Goal: Task Accomplishment & Management: Use online tool/utility

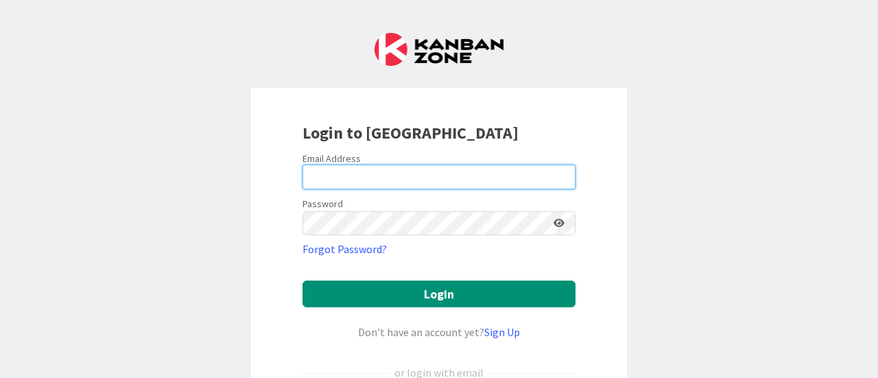
type input "[EMAIL_ADDRESS][DOMAIN_NAME]"
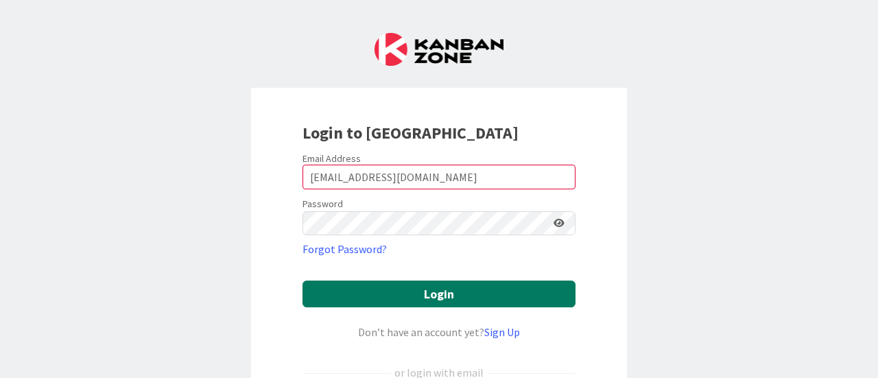
click at [476, 286] on button "Login" at bounding box center [439, 294] width 273 height 27
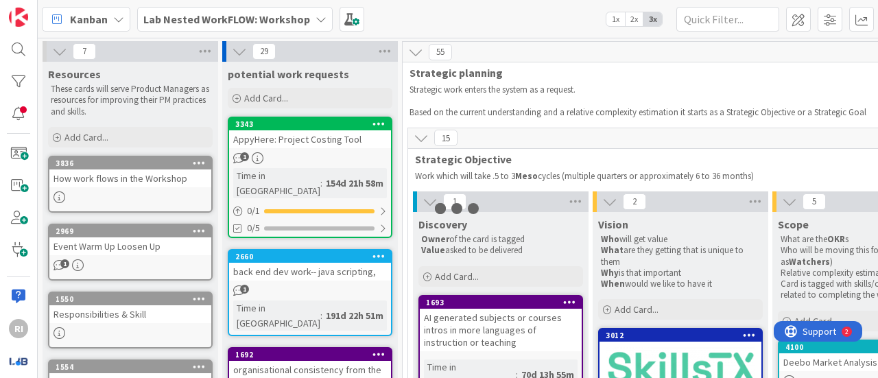
click at [320, 17] on icon at bounding box center [321, 19] width 11 height 11
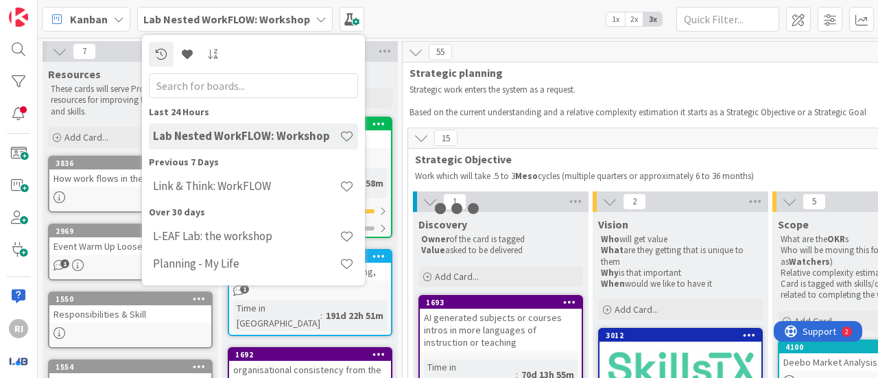
click at [262, 181] on h4 "Link & Think: WorkFLOW" at bounding box center [246, 186] width 187 height 14
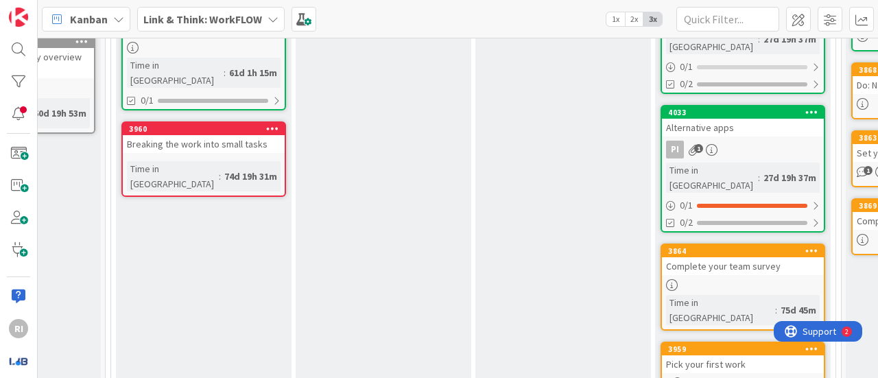
scroll to position [332, 297]
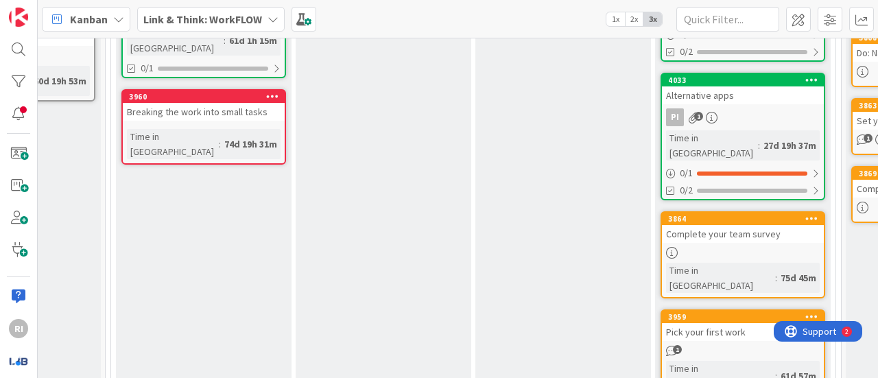
drag, startPoint x: 152, startPoint y: 136, endPoint x: 122, endPoint y: 176, distance: 50.5
click at [122, 176] on div "Planned Work items (cards) are pulled from the backlog or created in this colum…" at bounding box center [204, 115] width 176 height 583
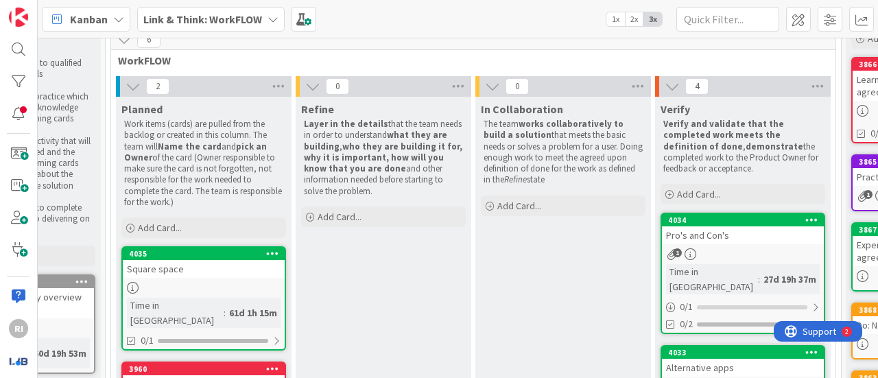
scroll to position [58, 297]
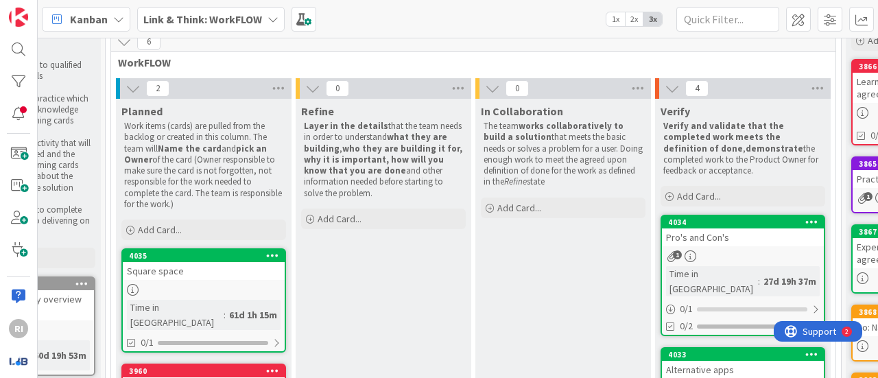
click at [158, 225] on span "Add Card..." at bounding box center [160, 230] width 44 height 12
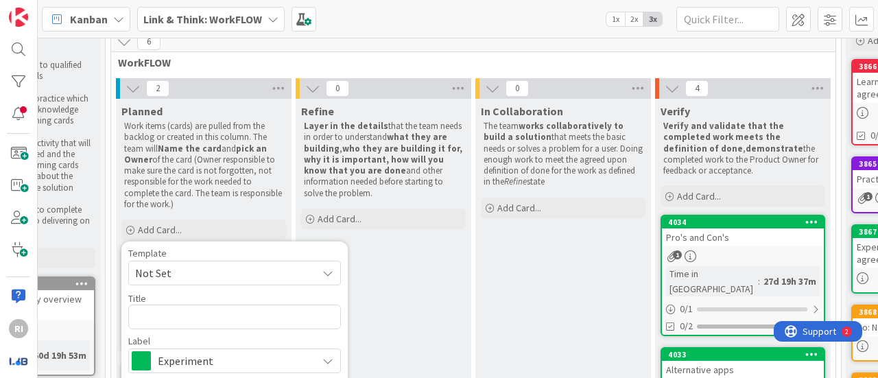
scroll to position [150, 297]
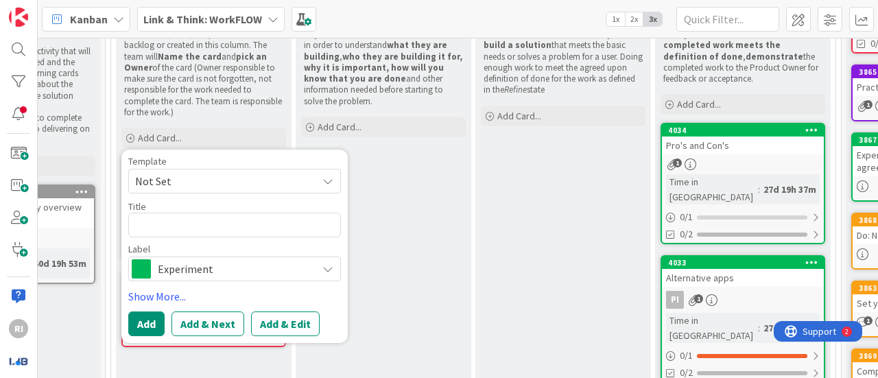
type textarea "x"
type textarea "d"
type textarea "x"
type textarea "de"
type textarea "x"
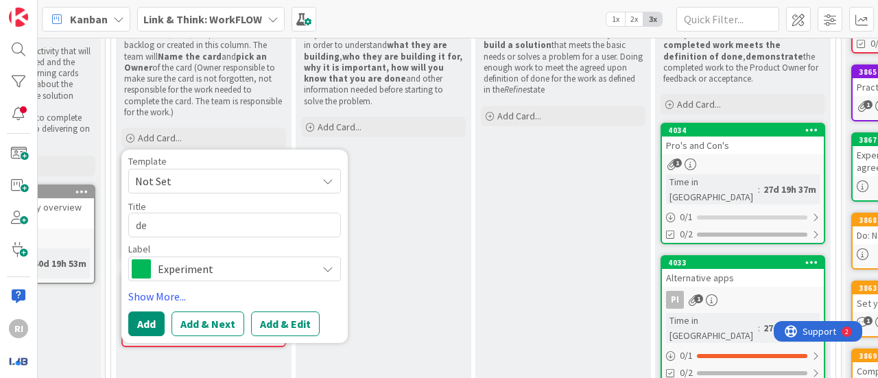
type textarea "dem"
type textarea "x"
type textarea "demo"
click at [293, 323] on button "Add & Edit" at bounding box center [285, 324] width 69 height 25
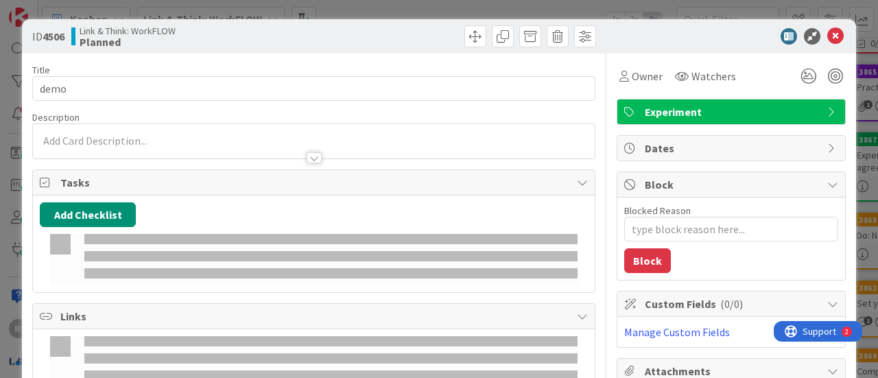
click at [185, 186] on span "Tasks" at bounding box center [315, 182] width 510 height 16
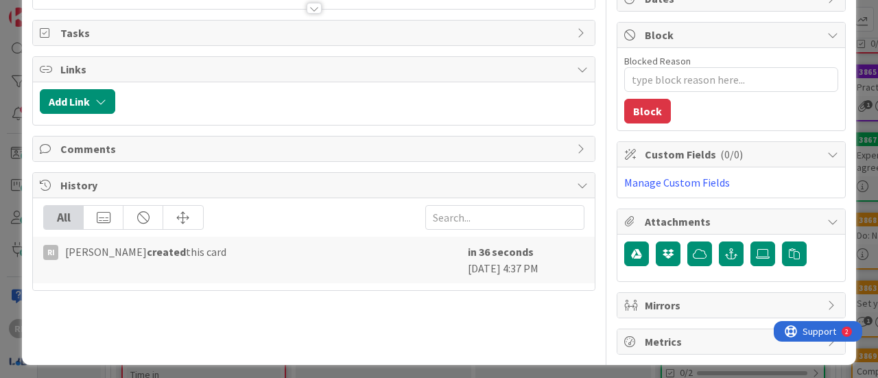
scroll to position [151, 0]
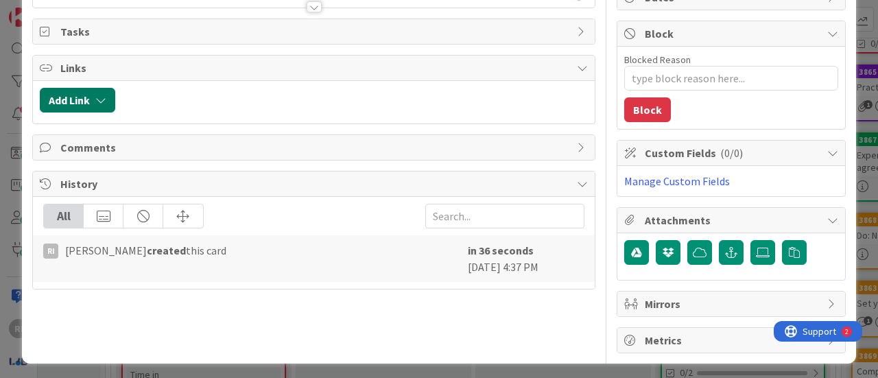
click at [91, 91] on button "Add Link" at bounding box center [77, 100] width 75 height 25
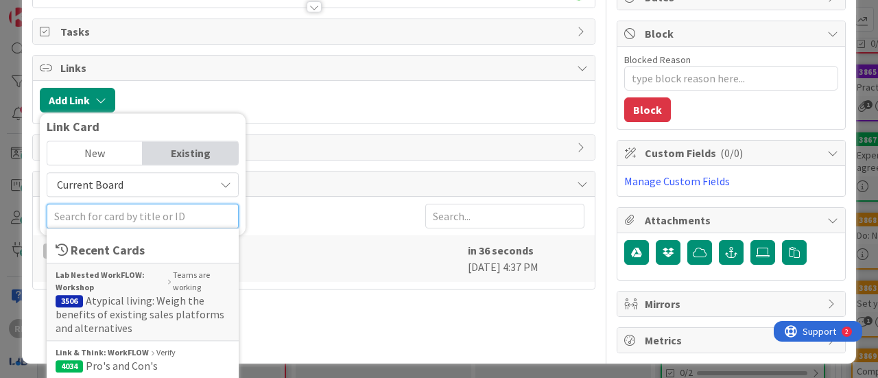
click at [117, 221] on input "text" at bounding box center [143, 216] width 192 height 25
click at [126, 294] on span "Atypical living: Weigh the benefits of existing sales platforms and alternatives" at bounding box center [140, 314] width 169 height 41
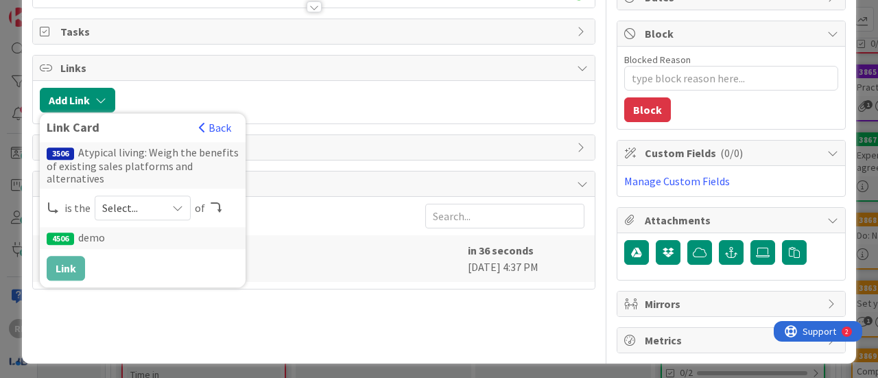
click at [176, 204] on icon at bounding box center [177, 207] width 11 height 11
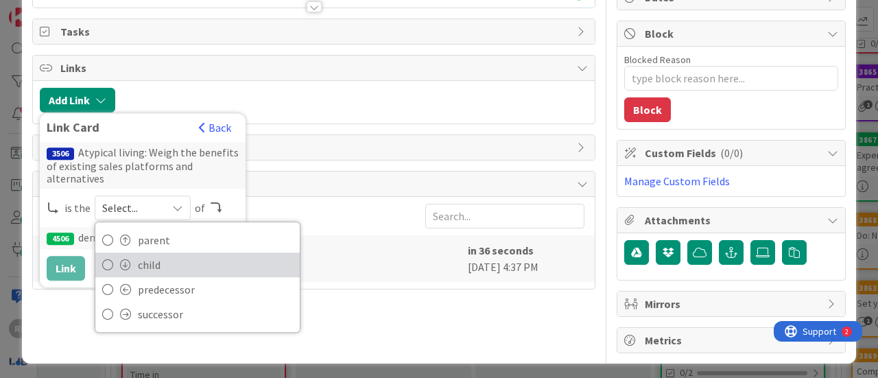
click at [163, 259] on span "child" at bounding box center [215, 265] width 155 height 21
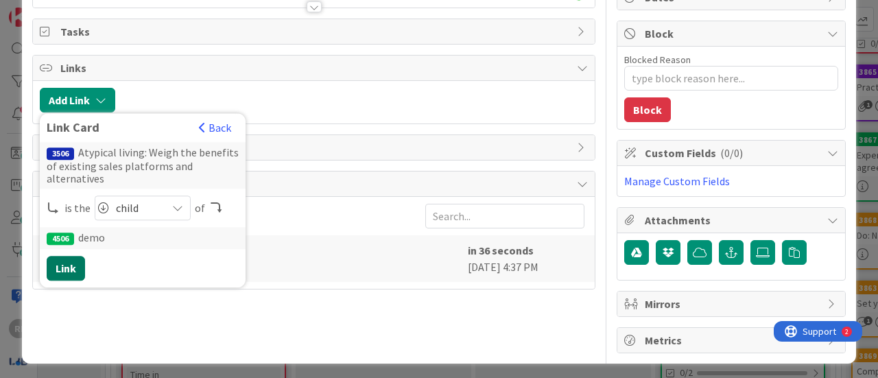
click at [64, 264] on button "Link" at bounding box center [66, 268] width 38 height 25
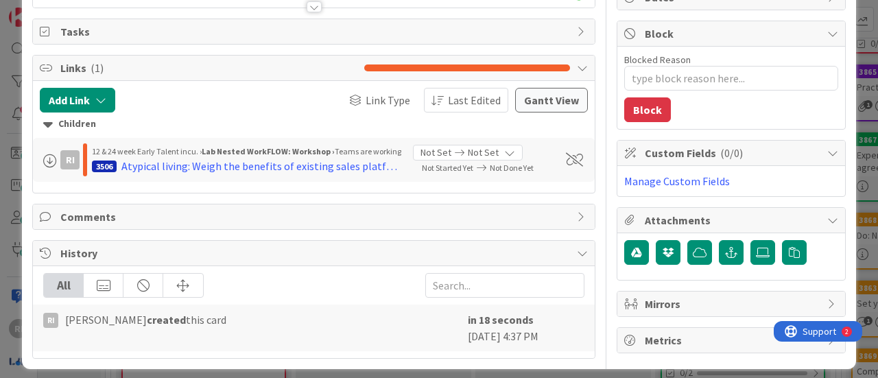
scroll to position [158, 0]
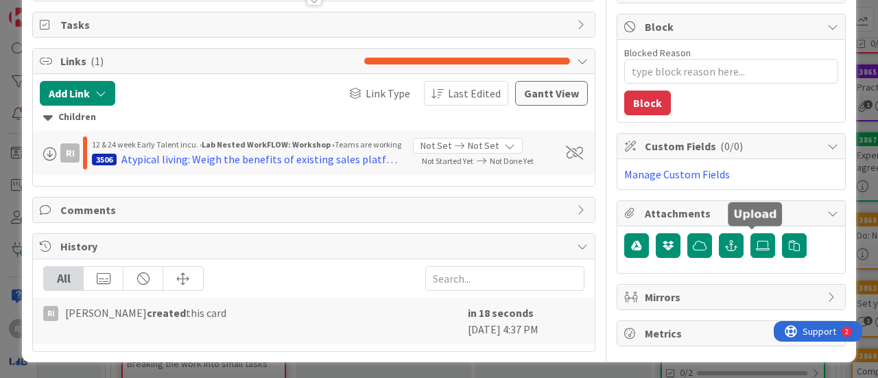
click at [756, 240] on icon at bounding box center [763, 245] width 14 height 11
click at [751, 233] on input "file" at bounding box center [751, 233] width 0 height 0
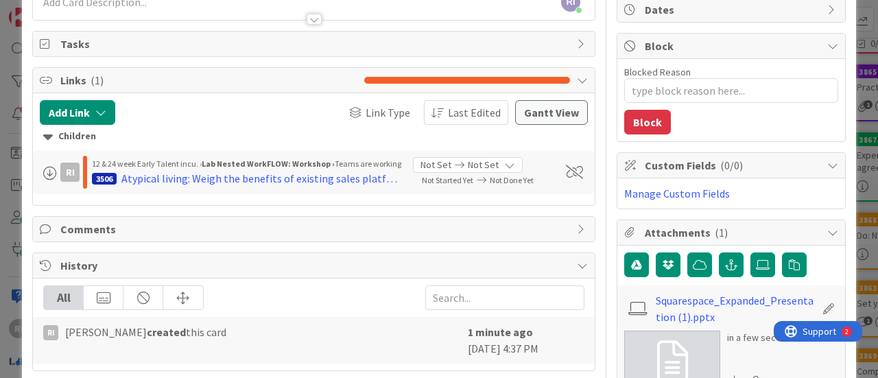
scroll to position [0, 0]
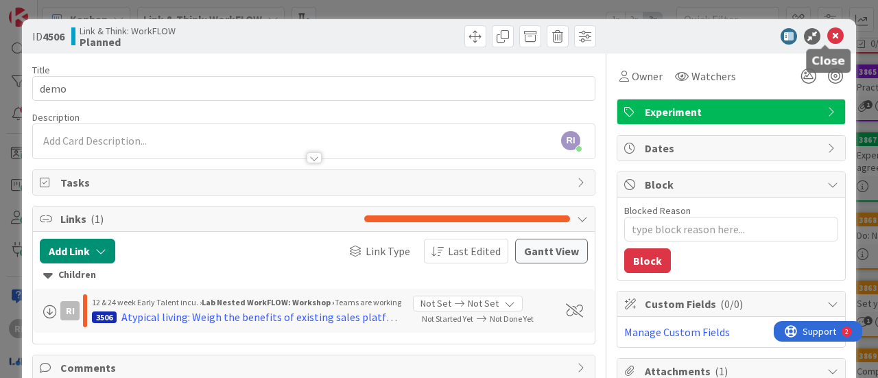
click at [828, 36] on icon at bounding box center [836, 36] width 16 height 16
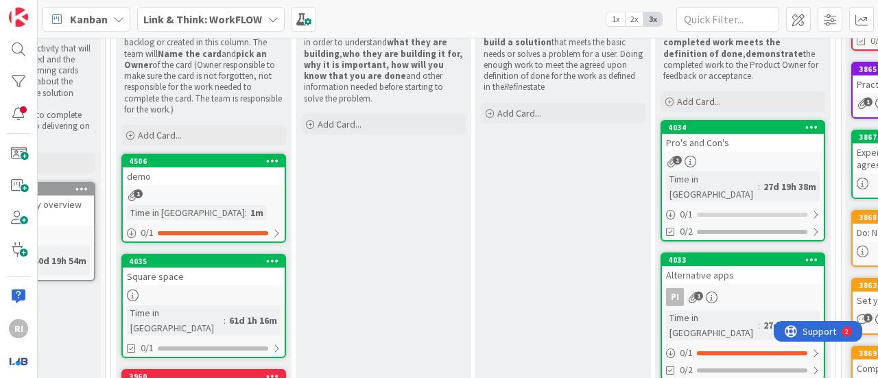
scroll to position [149, 297]
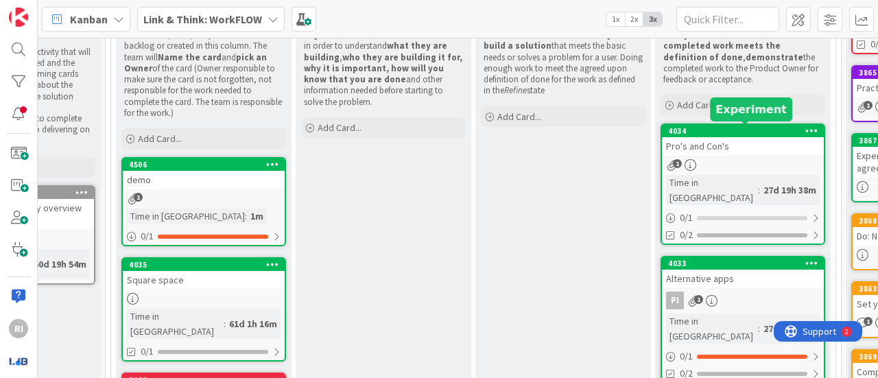
click at [749, 127] on div "4034" at bounding box center [746, 131] width 156 height 10
click at [748, 143] on body "RI Kanban Link & Think: WorkFLOW 1x 2x 3x 8 Resources Add Card... 4362 PRO's an…" at bounding box center [439, 189] width 878 height 378
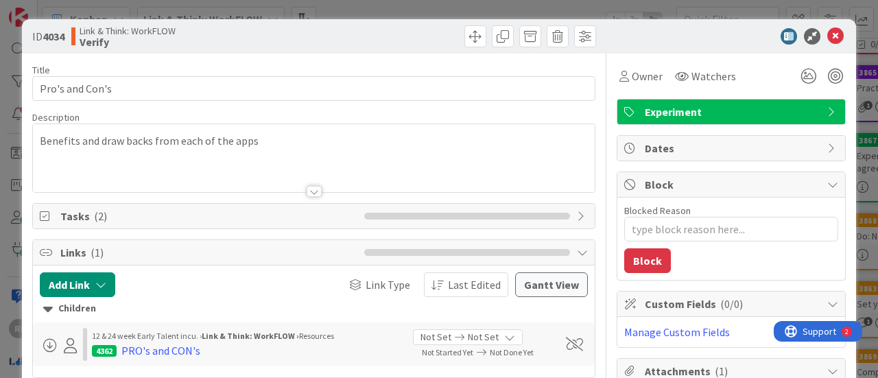
scroll to position [183, 0]
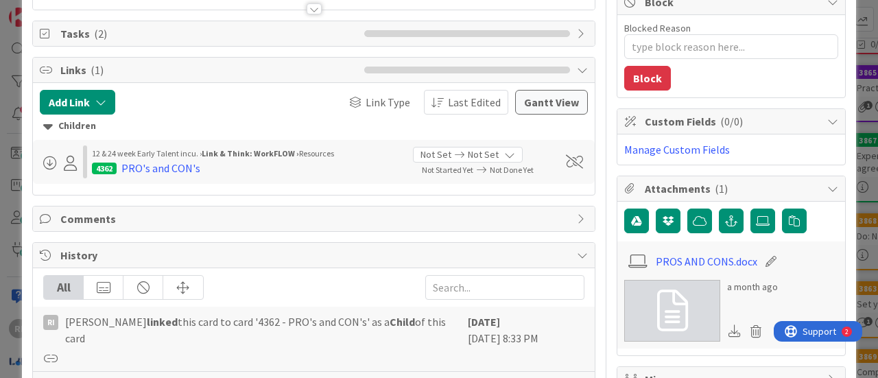
click at [178, 167] on div "PRO's and CON's" at bounding box center [160, 168] width 79 height 16
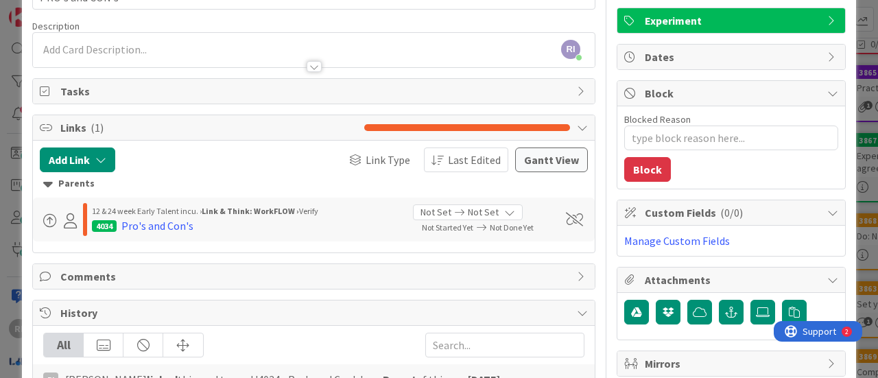
click at [72, 222] on icon at bounding box center [70, 220] width 13 height 15
click at [51, 223] on span at bounding box center [50, 221] width 14 height 14
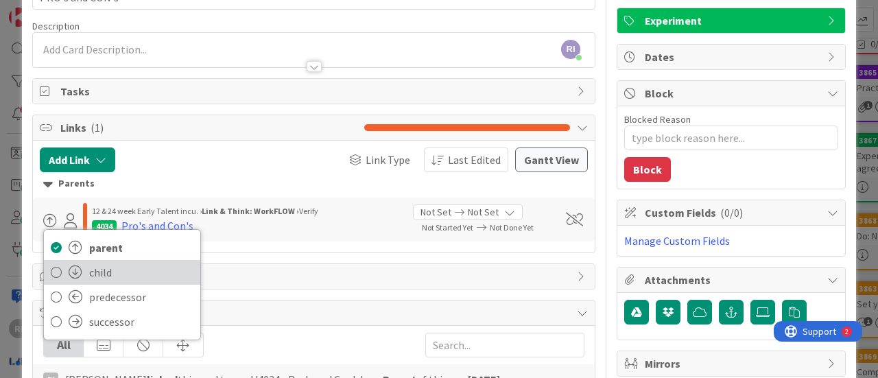
click at [53, 270] on icon at bounding box center [56, 272] width 11 height 21
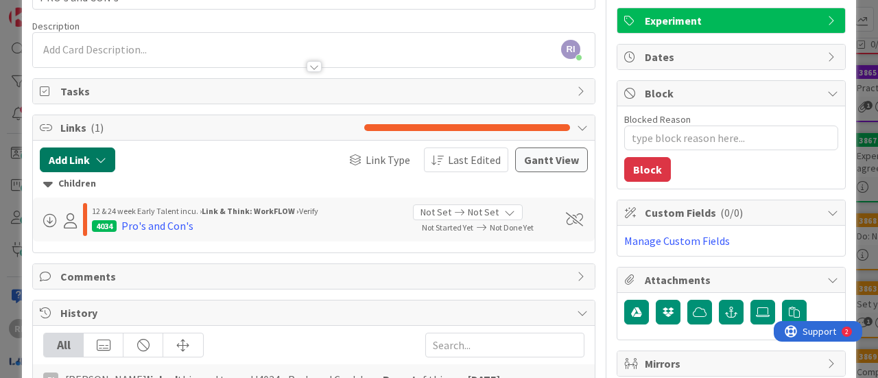
click at [96, 157] on icon "button" at bounding box center [100, 159] width 11 height 11
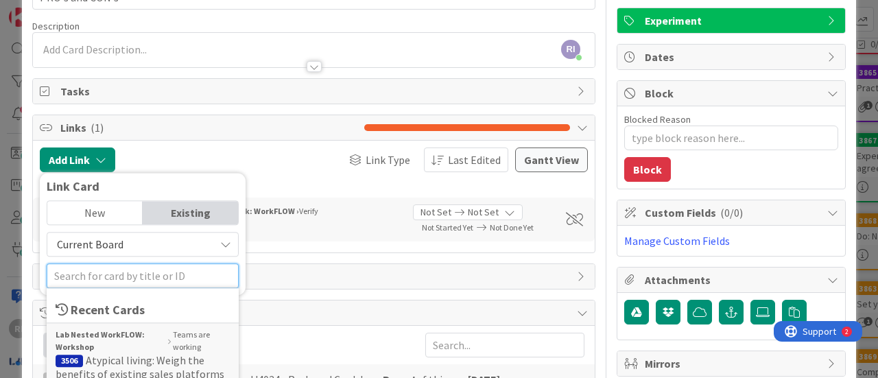
click at [209, 280] on input "text" at bounding box center [143, 276] width 192 height 25
click at [178, 342] on div "Lab Nested WorkFLOW: Workshop Teams are working" at bounding box center [143, 341] width 174 height 25
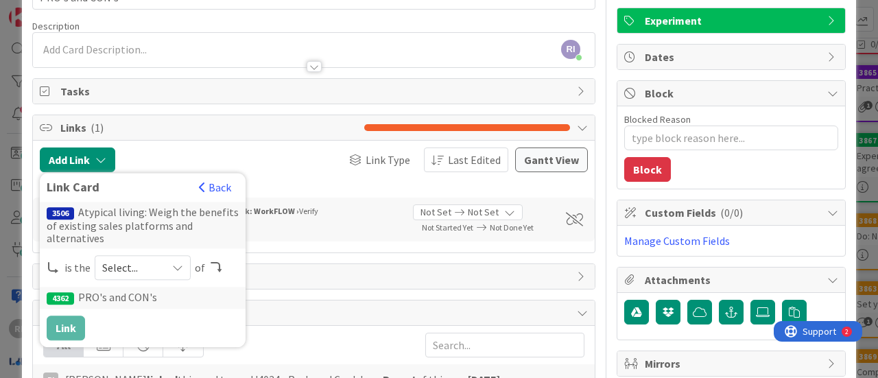
click at [174, 259] on div "Select..." at bounding box center [143, 267] width 96 height 25
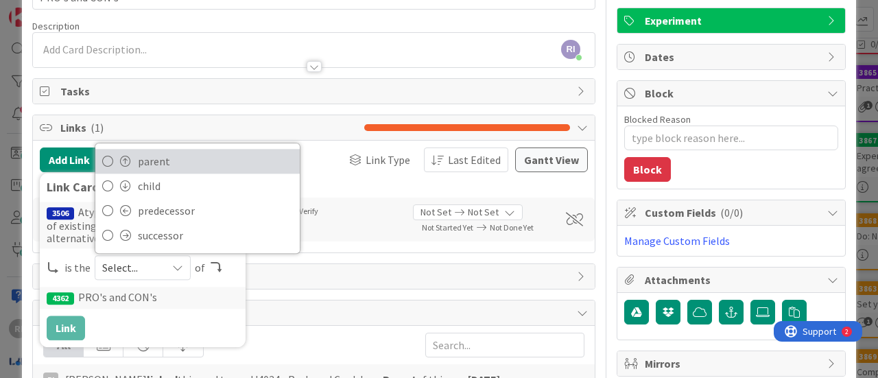
click at [181, 164] on span "parent" at bounding box center [215, 161] width 155 height 21
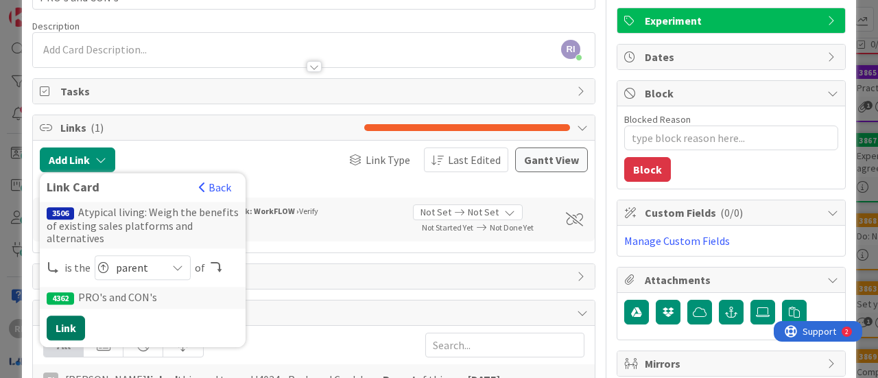
click at [74, 330] on button "Link" at bounding box center [66, 328] width 38 height 25
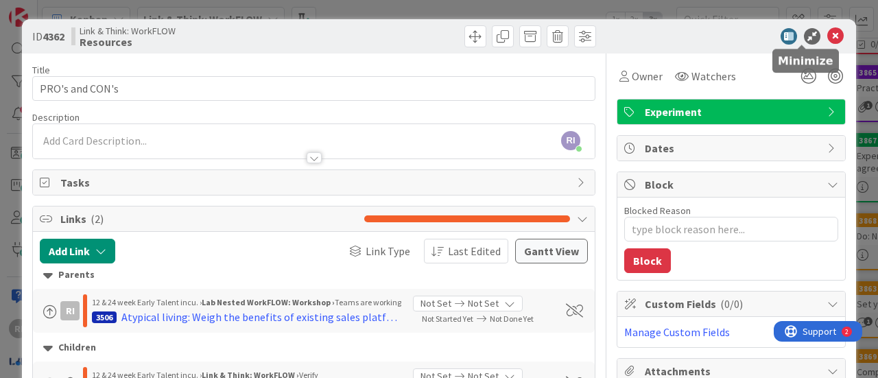
click at [804, 36] on icon at bounding box center [812, 36] width 16 height 16
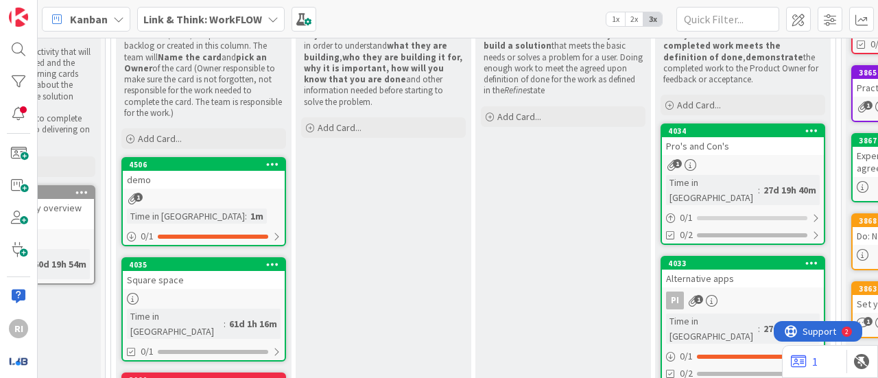
click at [201, 200] on div "1" at bounding box center [204, 199] width 162 height 12
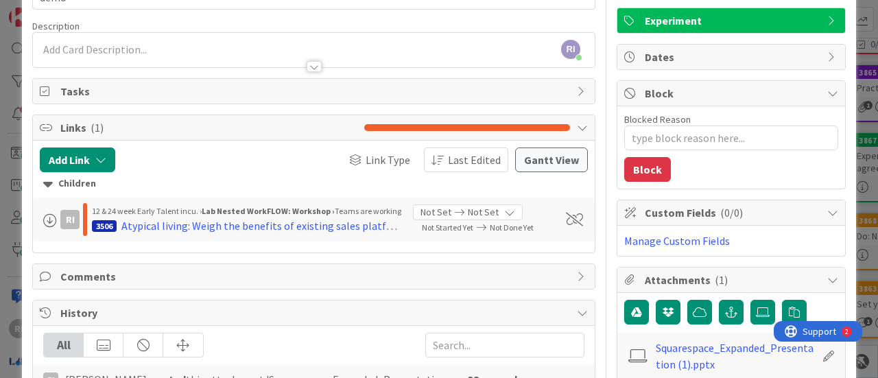
click at [368, 156] on span "Link Type" at bounding box center [388, 160] width 45 height 16
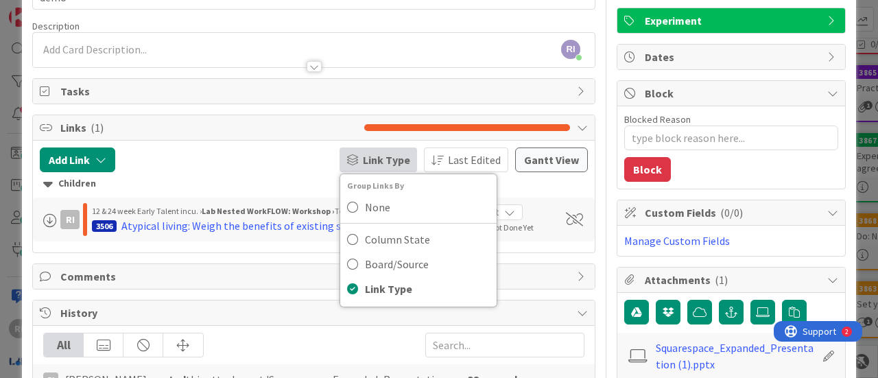
click at [368, 156] on span "Link Type" at bounding box center [386, 160] width 47 height 16
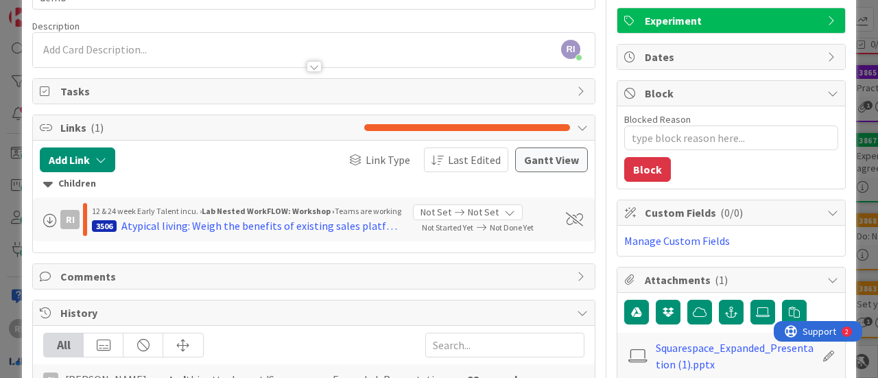
click at [78, 178] on div "Children" at bounding box center [313, 183] width 541 height 15
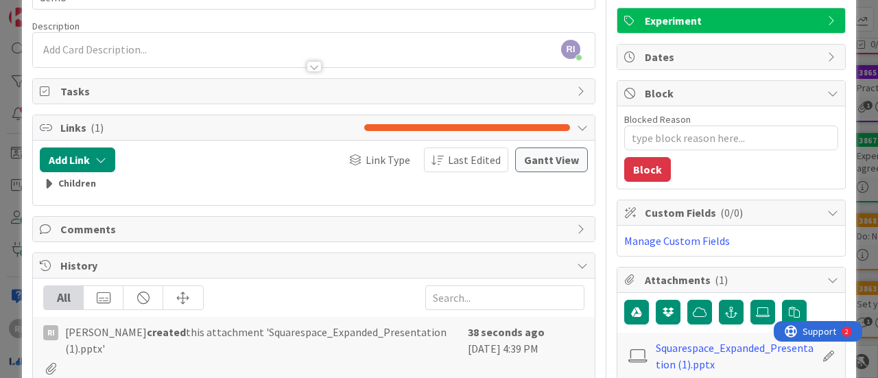
click at [78, 178] on div "Children" at bounding box center [313, 183] width 541 height 15
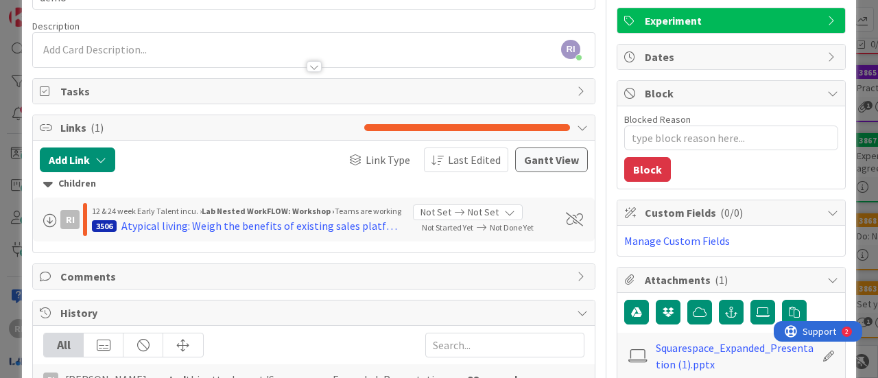
click at [50, 220] on span at bounding box center [50, 221] width 14 height 14
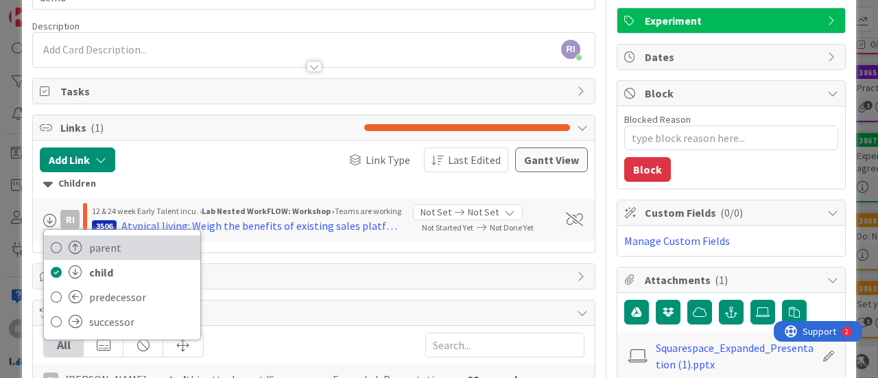
click at [66, 248] on link "parent" at bounding box center [122, 247] width 156 height 25
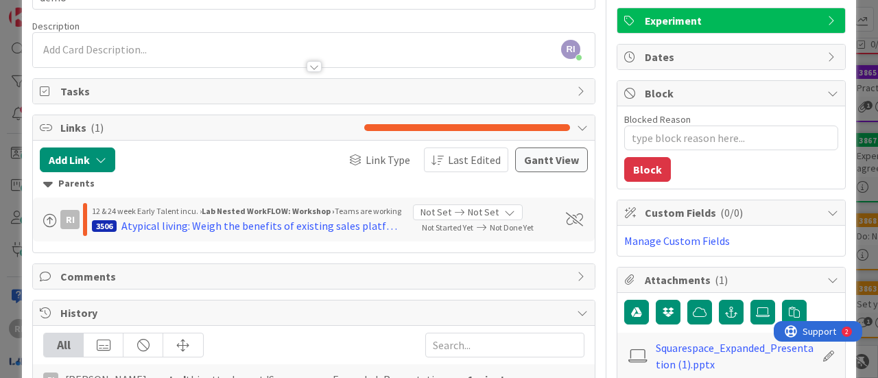
click at [50, 211] on div at bounding box center [50, 219] width 14 height 16
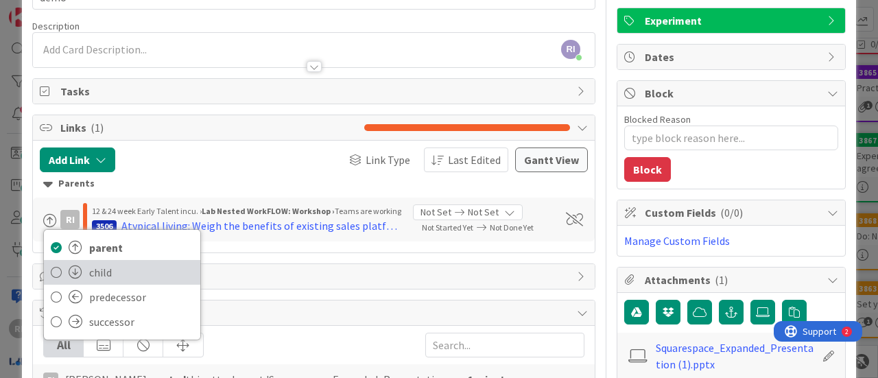
click at [75, 266] on span at bounding box center [76, 273] width 14 height 14
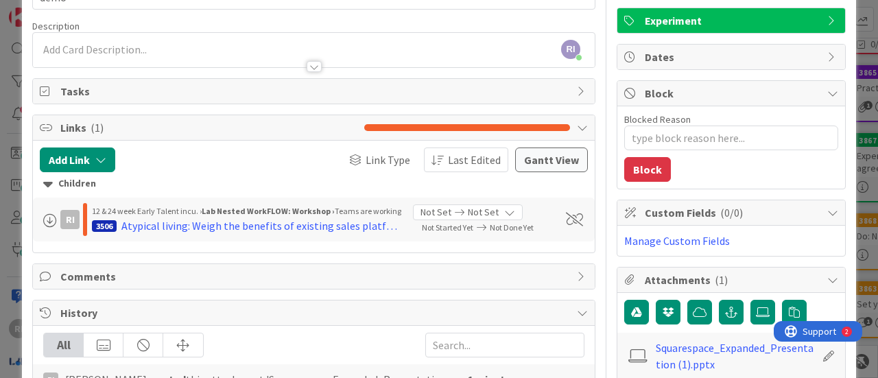
click at [47, 217] on span at bounding box center [50, 221] width 14 height 14
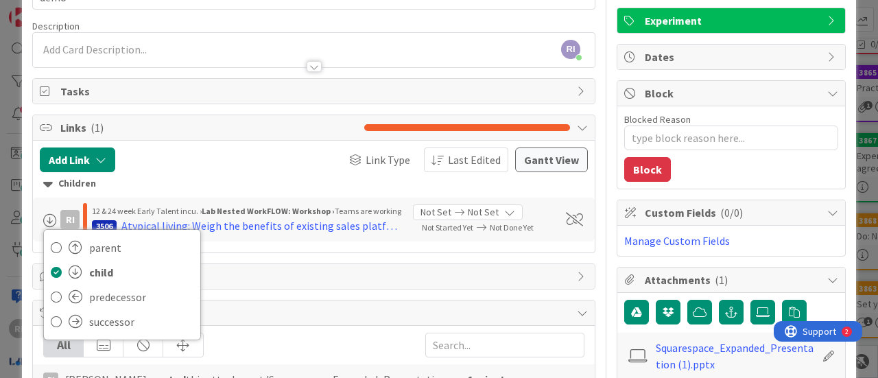
click at [196, 181] on div "Children" at bounding box center [313, 183] width 541 height 15
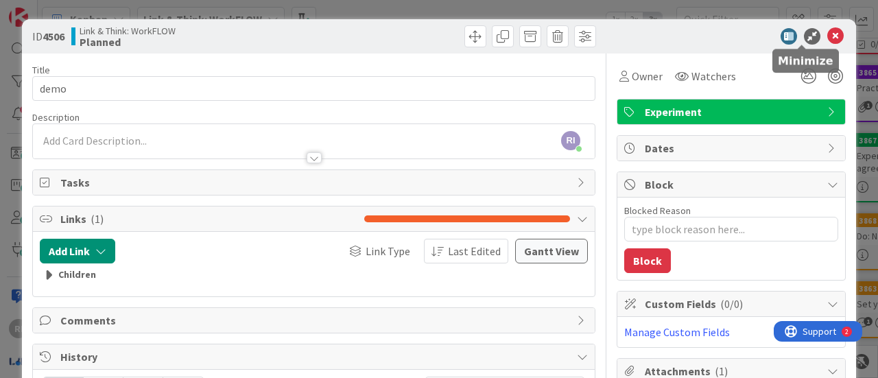
click at [804, 37] on icon at bounding box center [812, 36] width 16 height 16
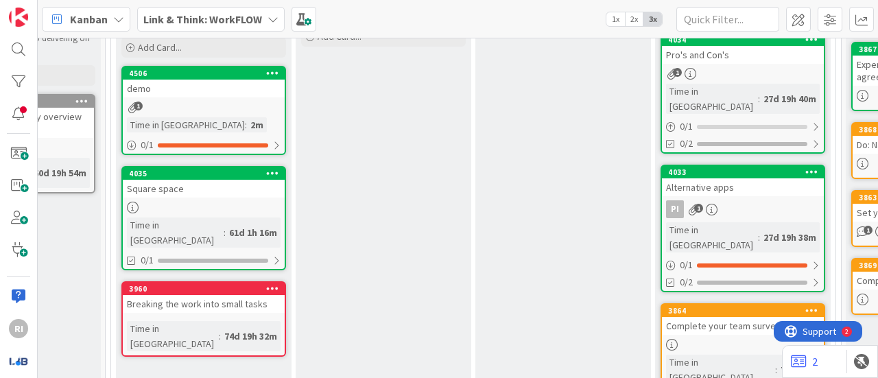
scroll to position [332, 297]
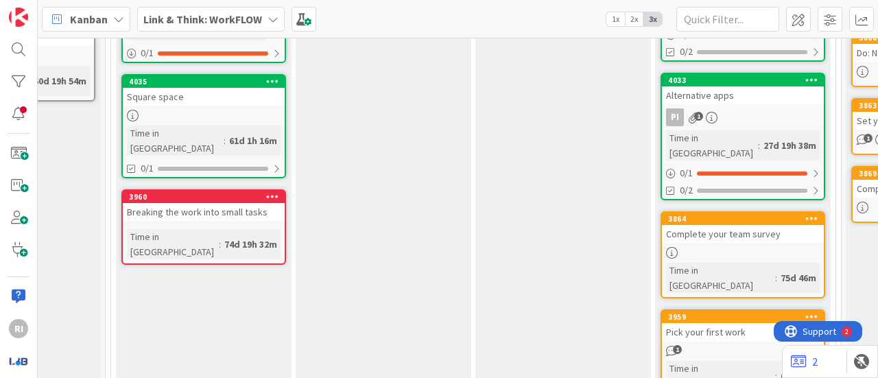
click at [235, 86] on div "4035" at bounding box center [204, 81] width 162 height 12
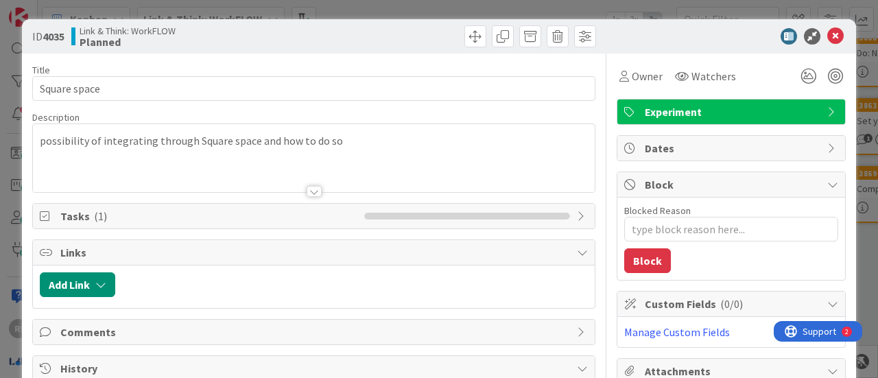
type textarea "x"
click at [828, 36] on icon at bounding box center [836, 36] width 16 height 16
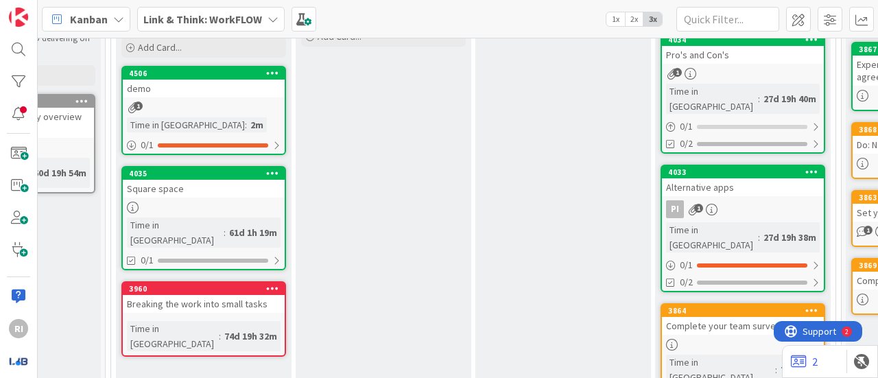
click at [274, 283] on icon at bounding box center [272, 288] width 13 height 10
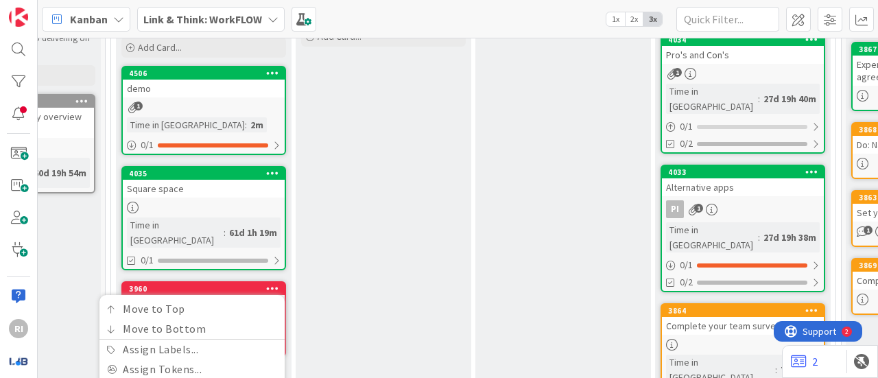
click at [318, 259] on div "Refine Layer in the details that the team needs in order to understand what the…" at bounding box center [384, 207] width 176 height 583
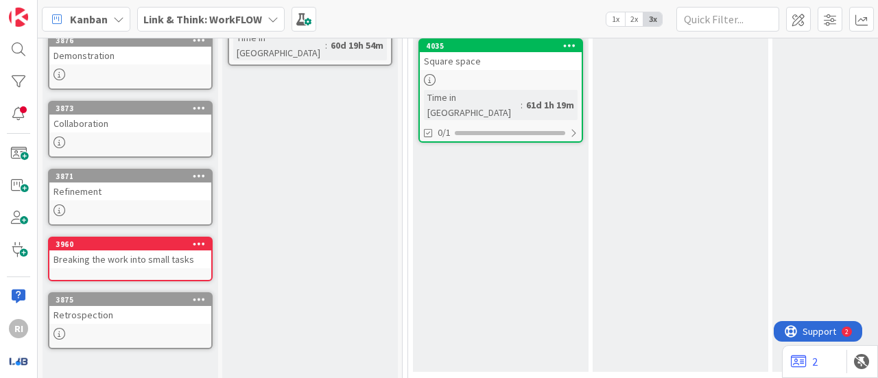
scroll to position [366, 0]
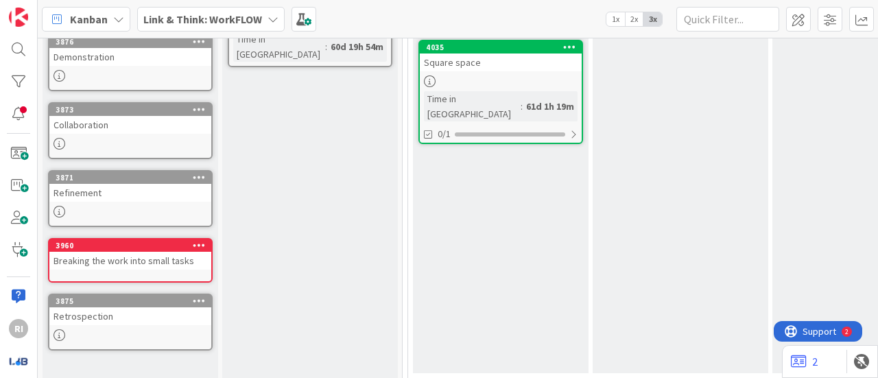
drag, startPoint x: 210, startPoint y: 270, endPoint x: 248, endPoint y: 212, distance: 69.5
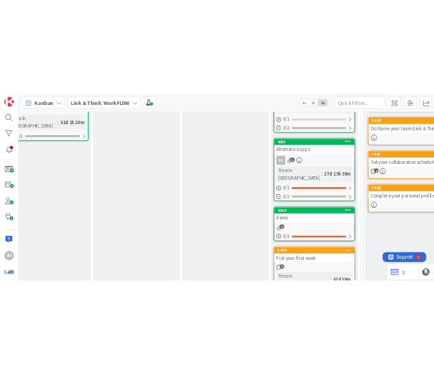
scroll to position [314, 445]
